Goal: Task Accomplishment & Management: Manage account settings

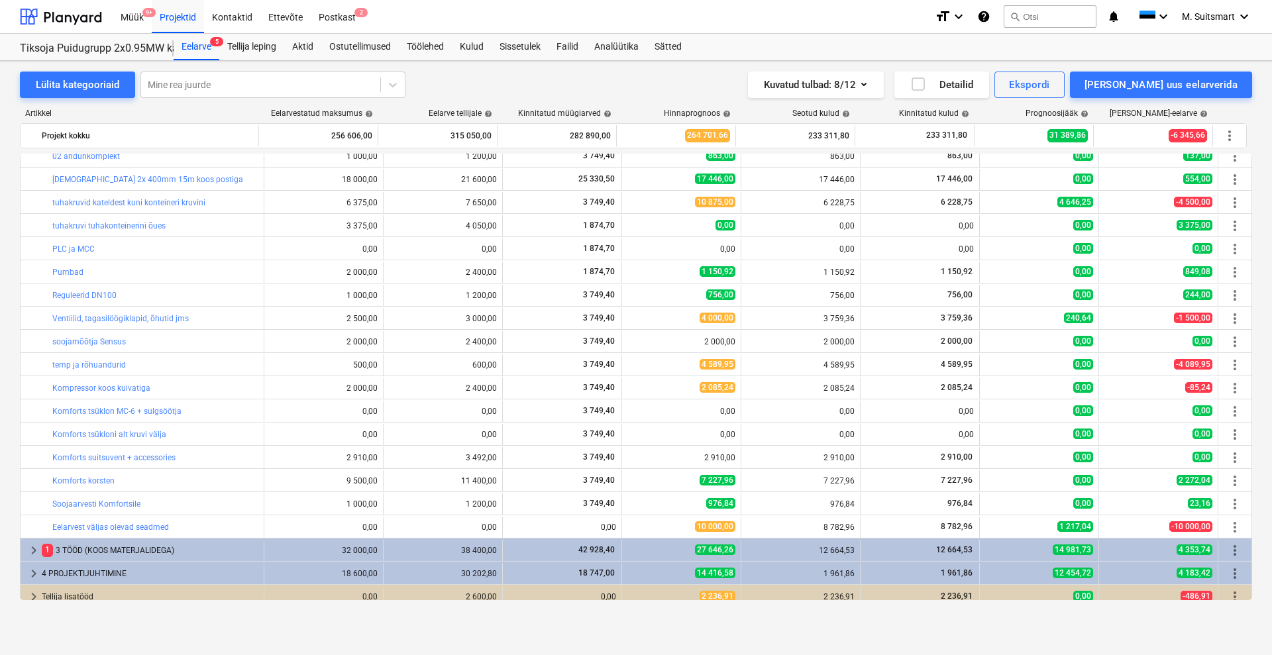
scroll to position [342, 0]
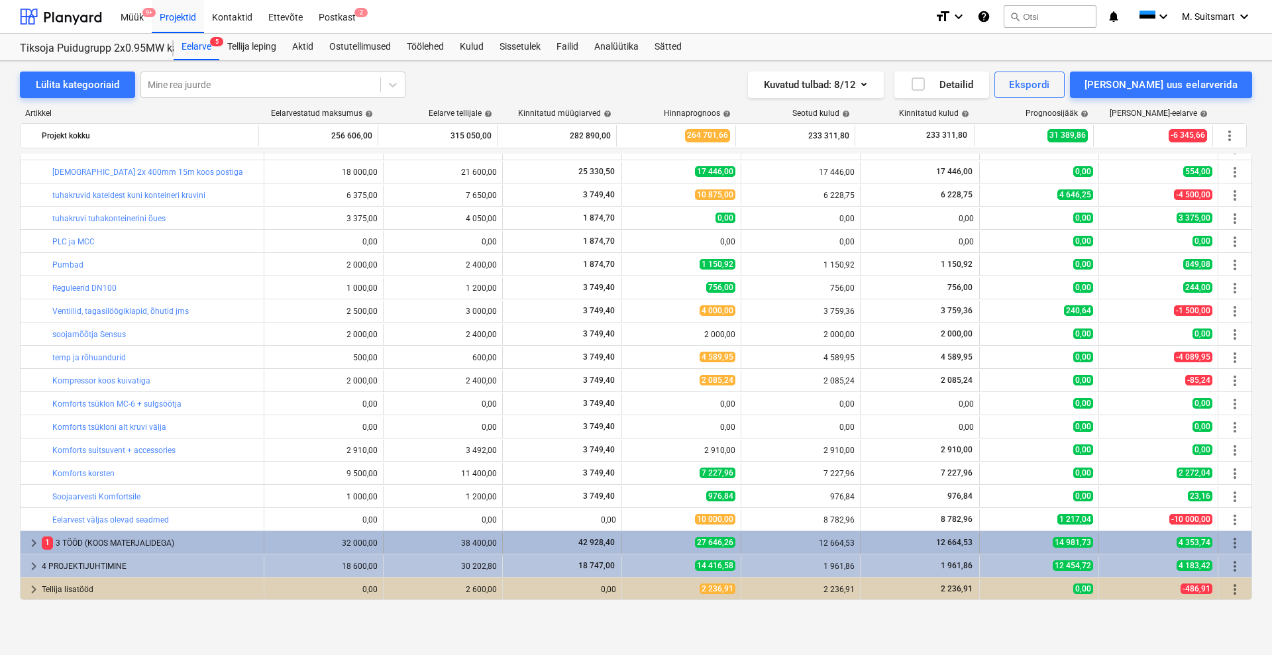
click at [30, 540] on span "keyboard_arrow_right" at bounding box center [34, 543] width 16 height 16
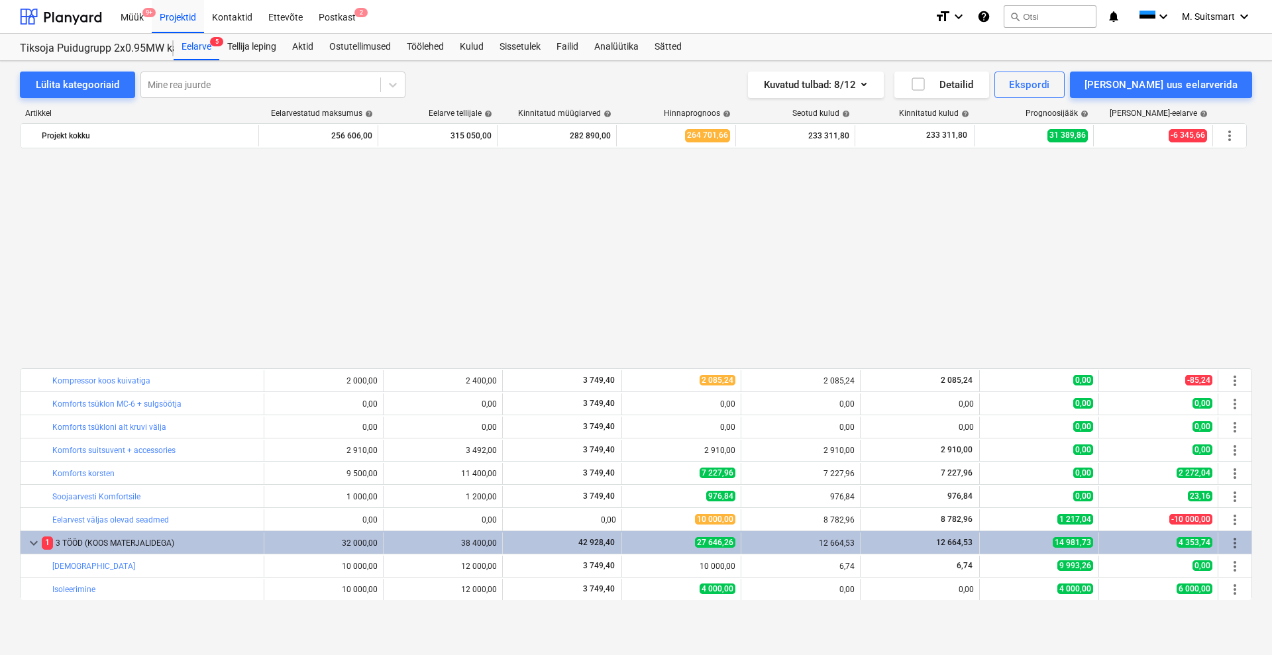
scroll to position [597, 0]
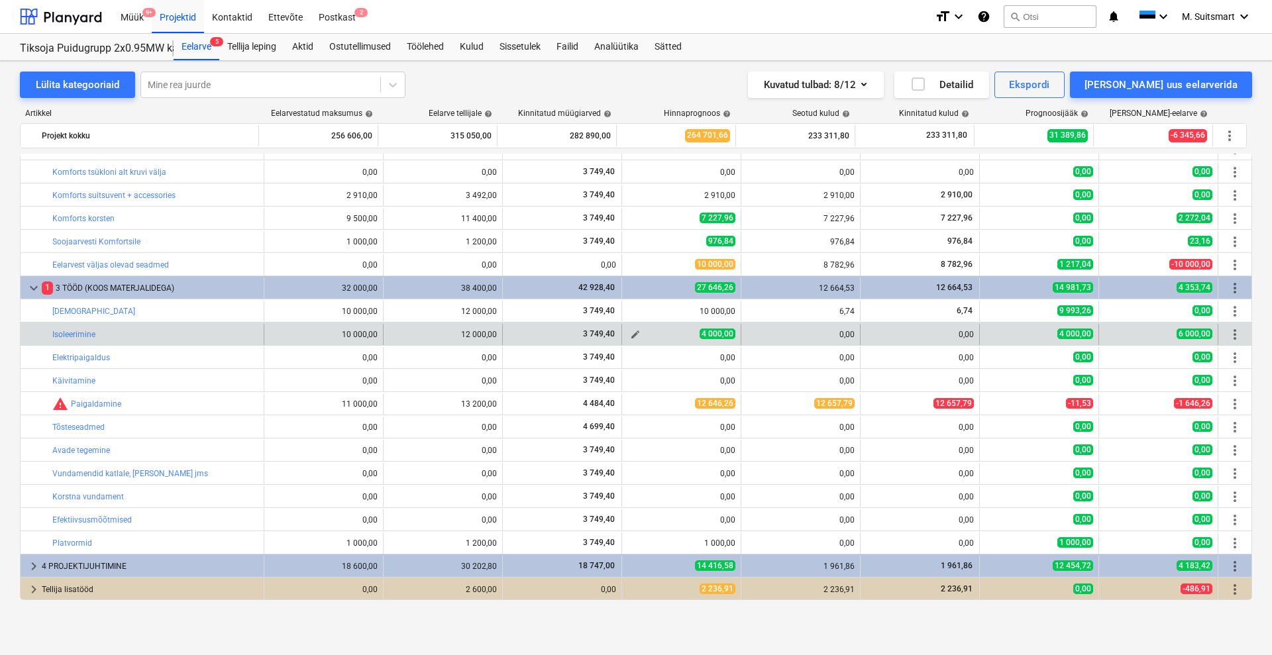
click at [630, 334] on span "edit" at bounding box center [635, 334] width 11 height 11
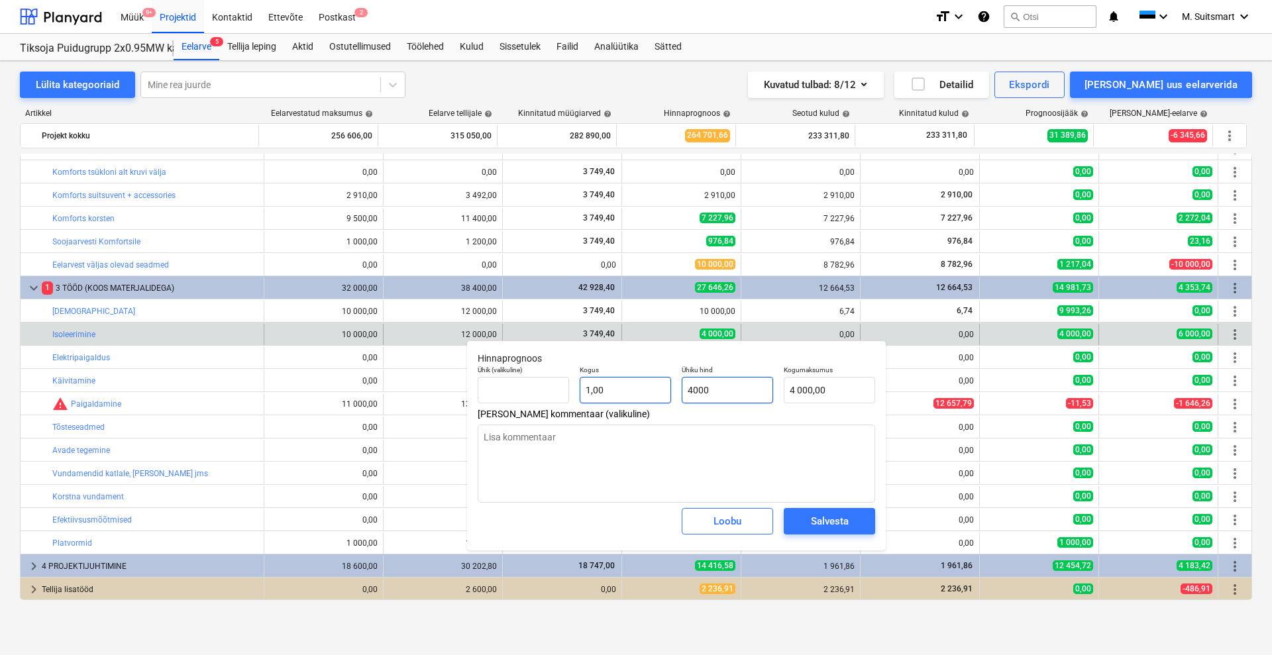
drag, startPoint x: 699, startPoint y: 387, endPoint x: 669, endPoint y: 389, distance: 29.9
click at [669, 389] on div "Ühik (valikuline) Kogus 1,00 Ühiku hind 4000 Kogumaksumus 4 000,00" at bounding box center [676, 384] width 408 height 48
type input "500"
type textarea "x"
type input "500,00"
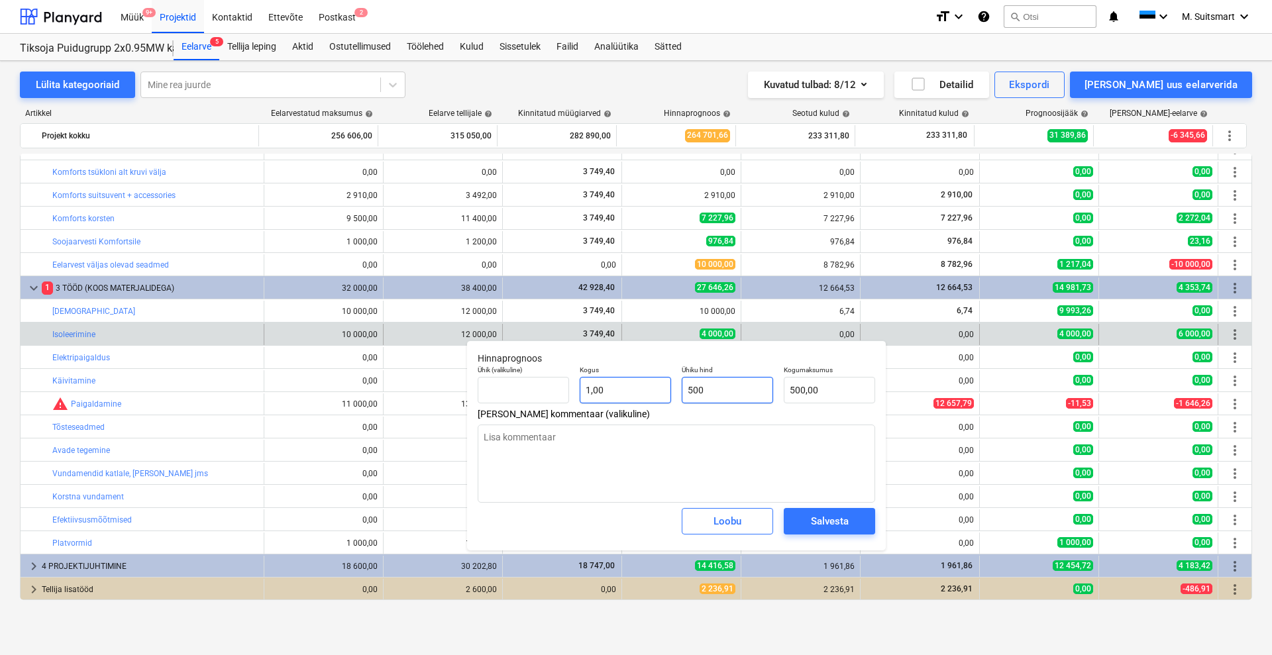
type input "5700"
type textarea "x"
type input "5 700,00"
type input "57000"
type textarea "x"
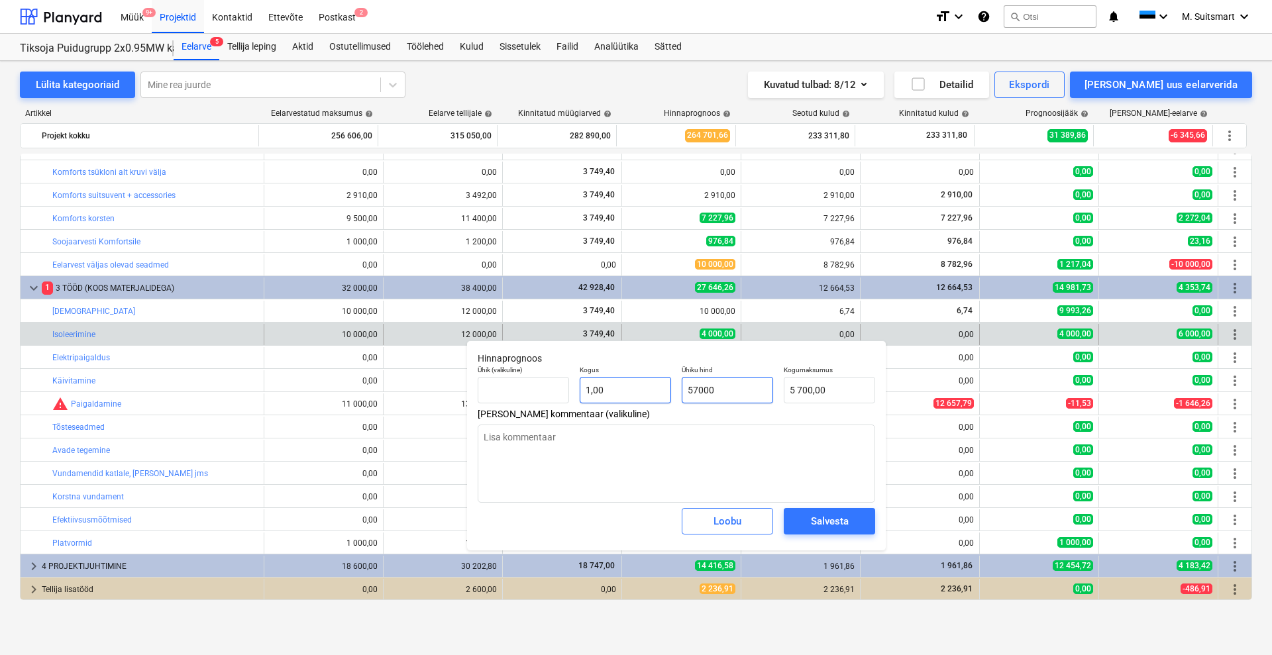
type input "57 000,00"
type input "570000"
type textarea "x"
type input "570 000,00"
type input "57000"
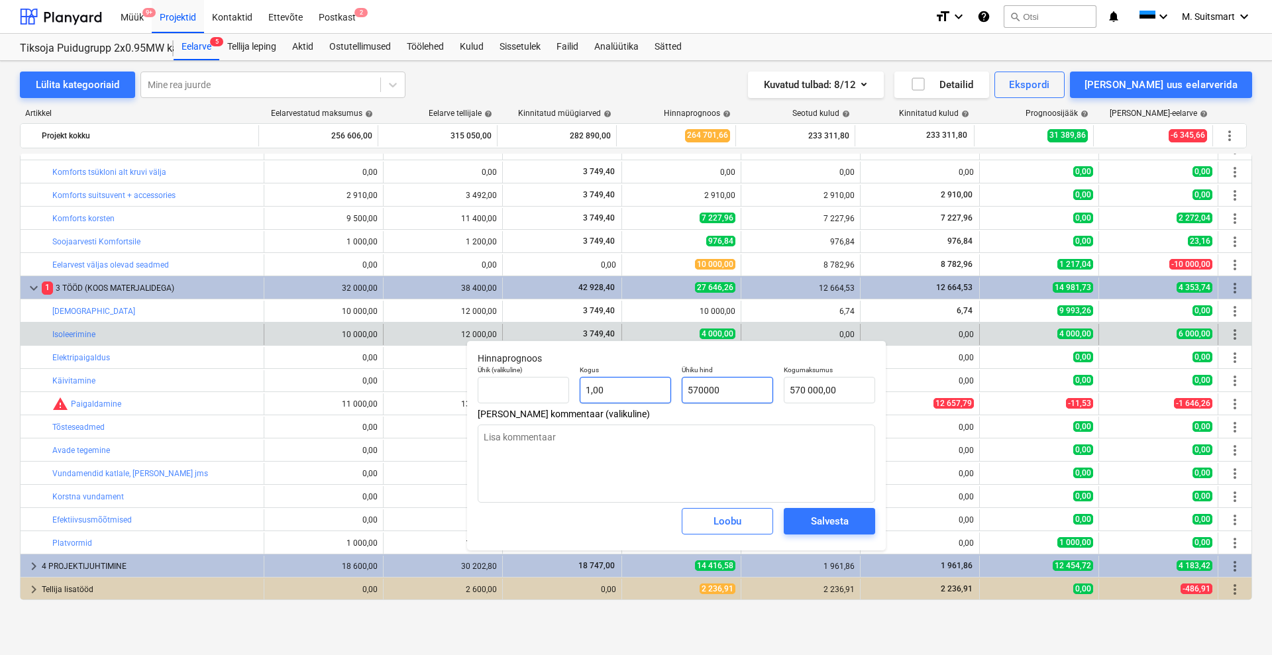
type textarea "x"
type input "57 000,00"
type input "5700"
type textarea "x"
type input "5 700,00"
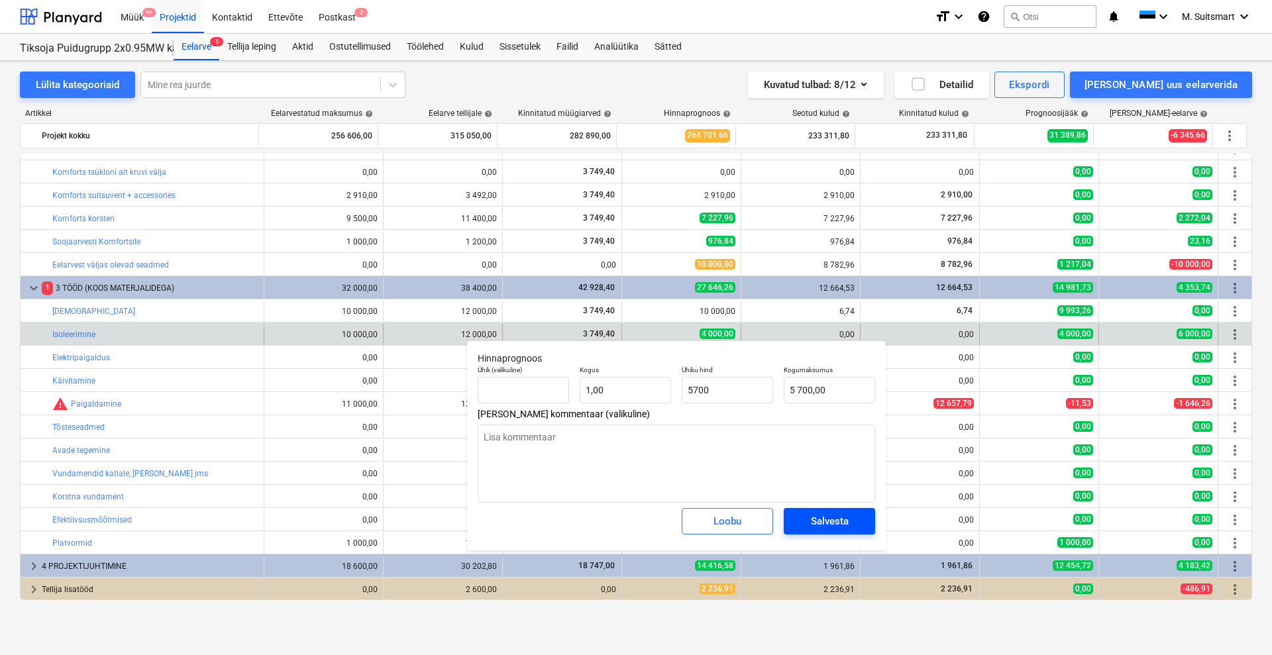
type input "5 700,00"
click at [819, 519] on div "Salvesta" at bounding box center [830, 521] width 38 height 17
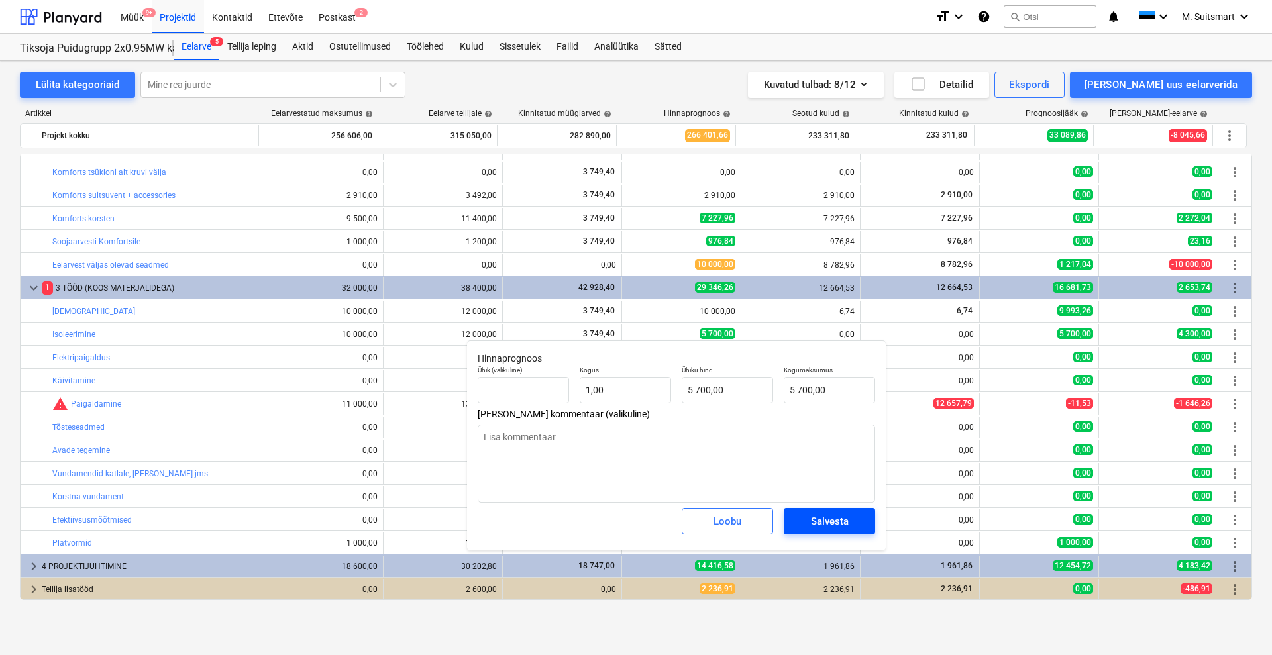
type textarea "x"
